Goal: Check status: Check status

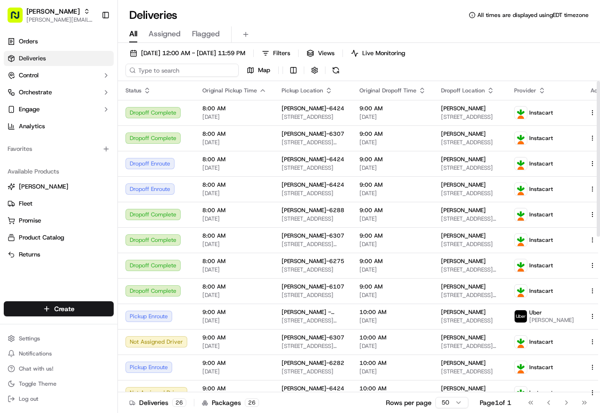
click at [182, 69] on input at bounding box center [182, 70] width 113 height 13
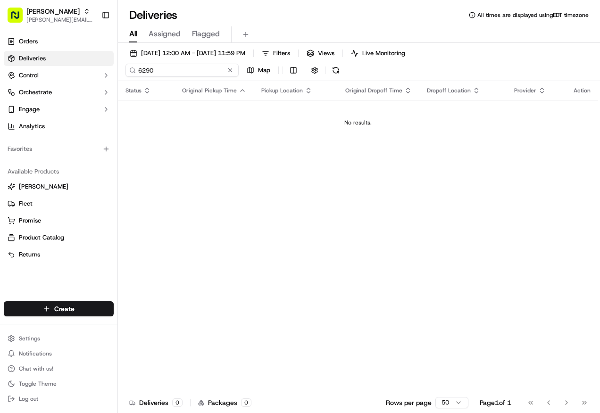
type input "6290"
